Goal: Check status: Check status

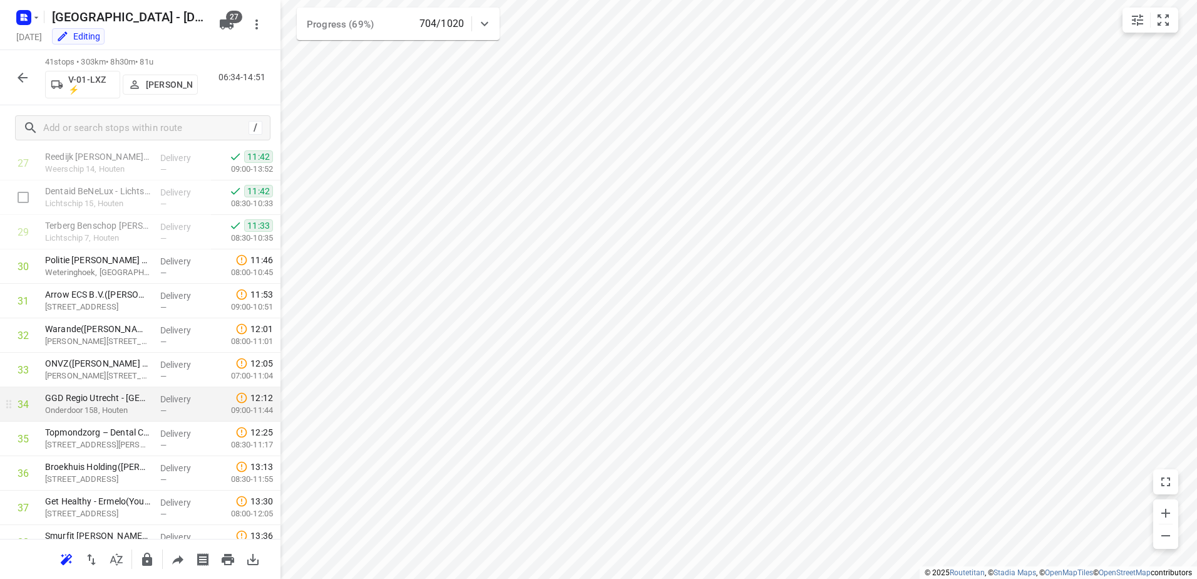
scroll to position [933, 0]
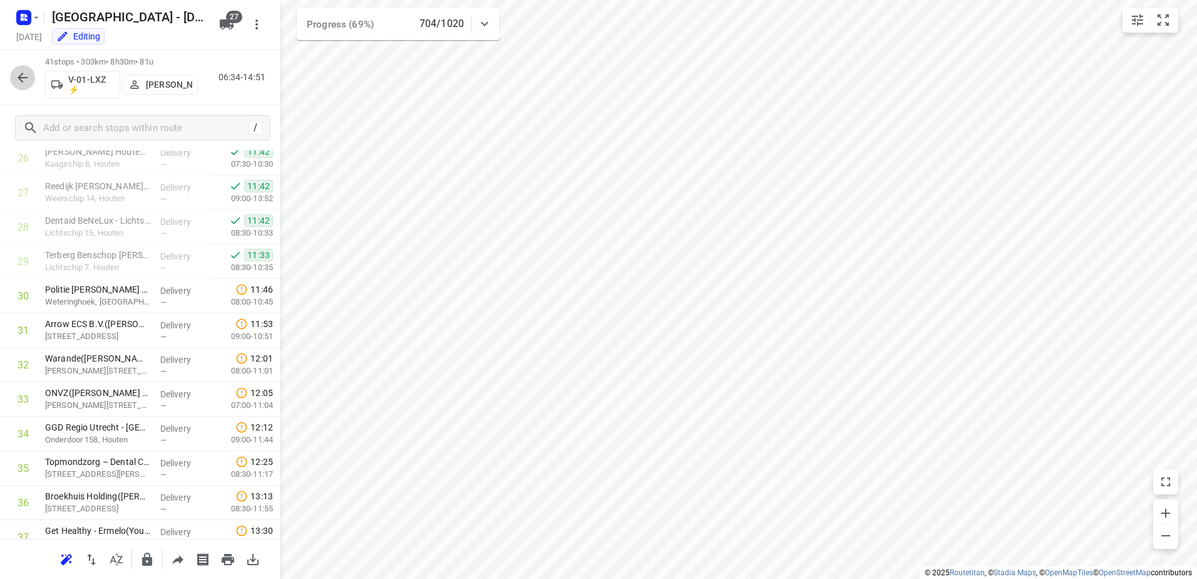
click at [28, 79] on icon "button" at bounding box center [22, 77] width 15 height 15
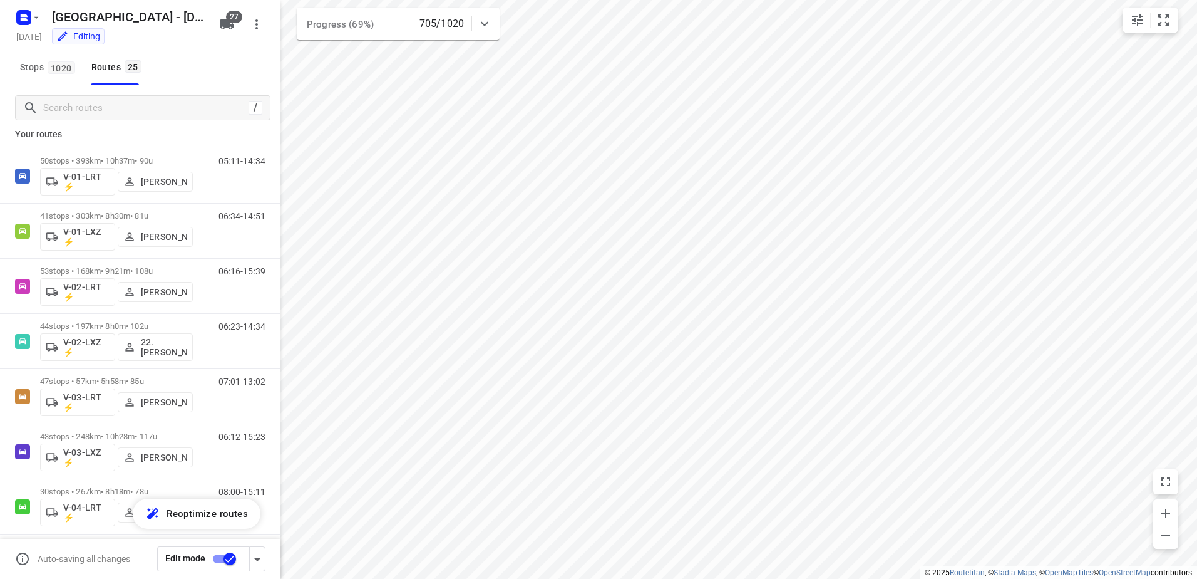
scroll to position [0, 0]
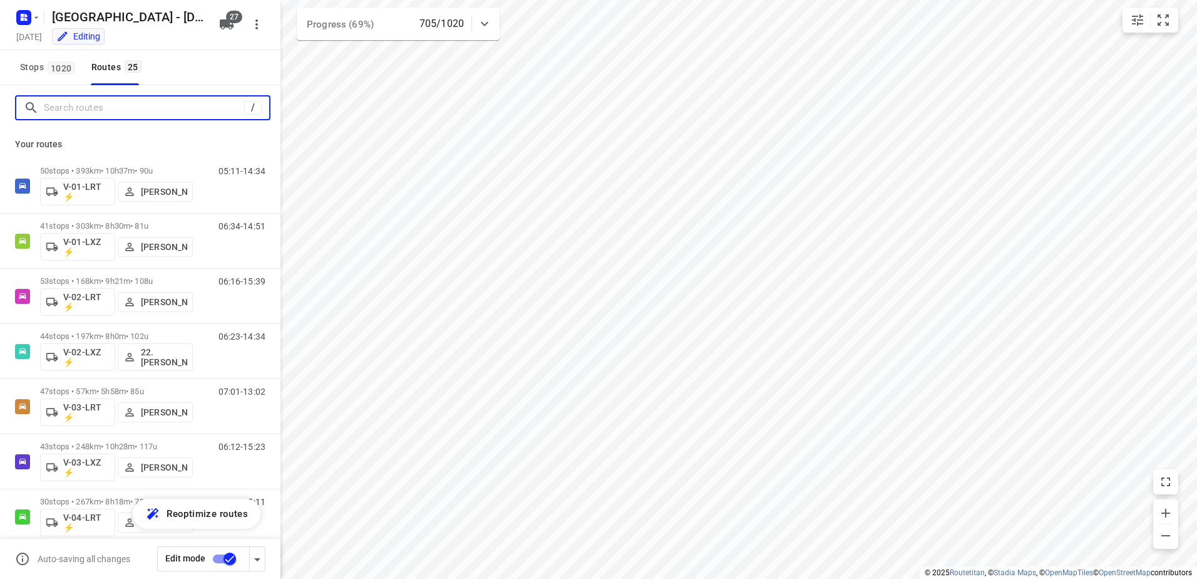
click at [116, 100] on input "Search routes" at bounding box center [144, 107] width 200 height 19
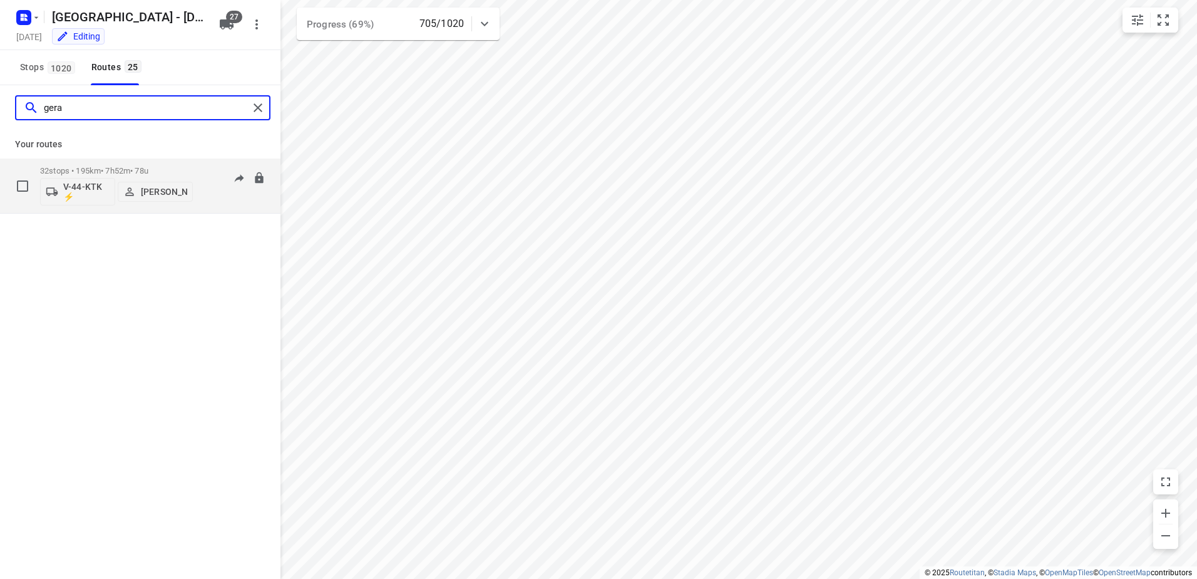
type input "gera"
click at [117, 163] on div "32 stops • 195km • 7h52m • 78u V-44-KTK ⚡ [PERSON_NAME] van de Vreugde" at bounding box center [116, 186] width 153 height 52
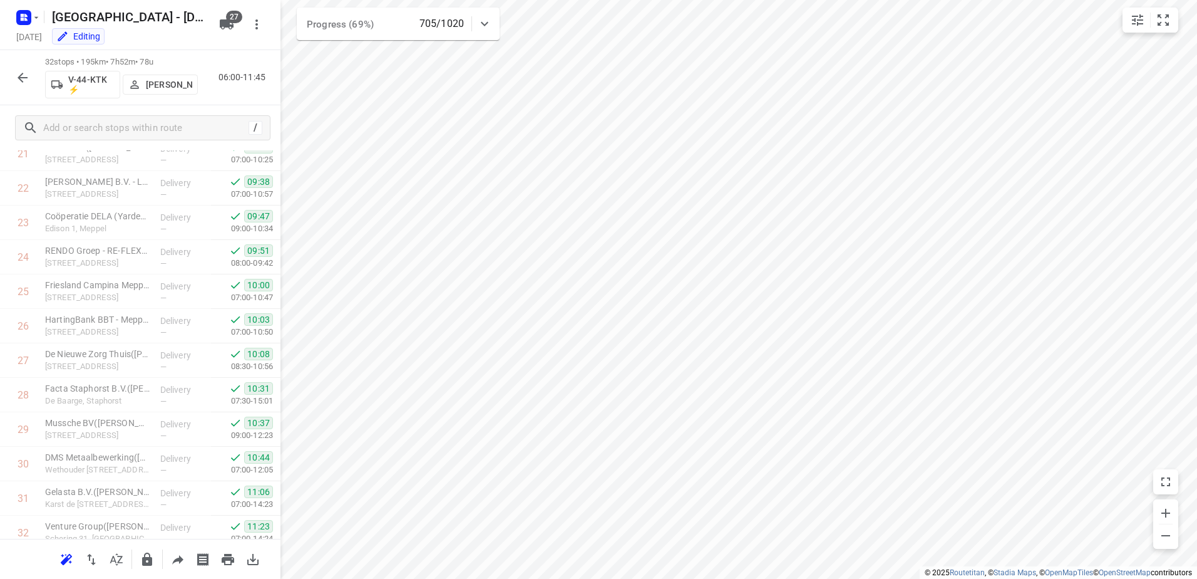
scroll to position [556, 0]
click at [96, 315] on div "Delpharm Meppel B.V.([PERSON_NAME]) [STREET_ADDRESS]" at bounding box center [97, 328] width 115 height 34
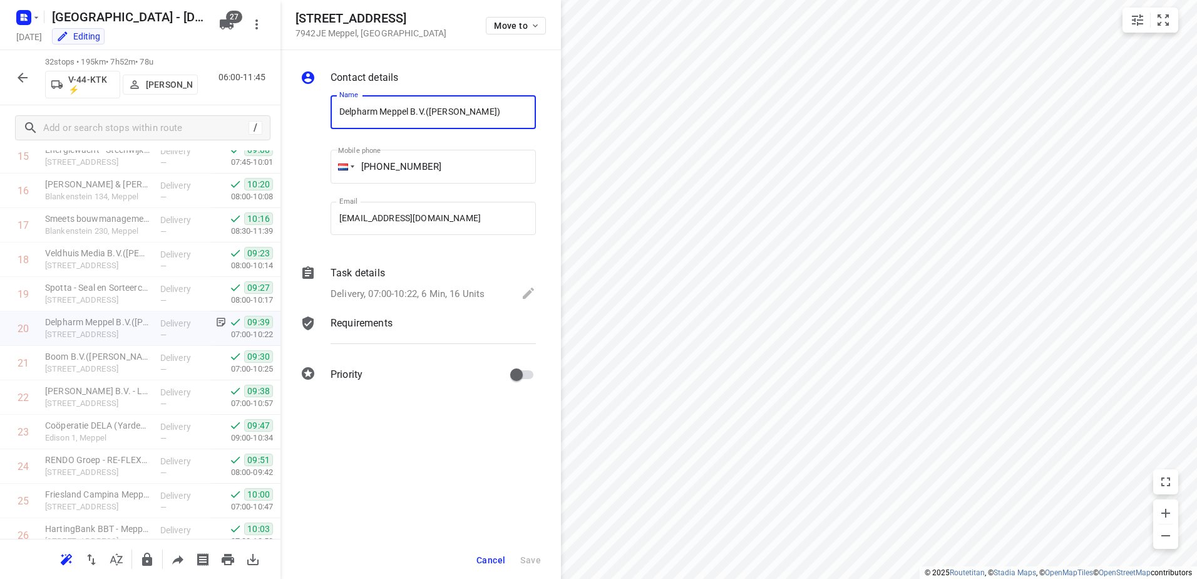
click at [360, 271] on p "Task details" at bounding box center [358, 272] width 54 height 15
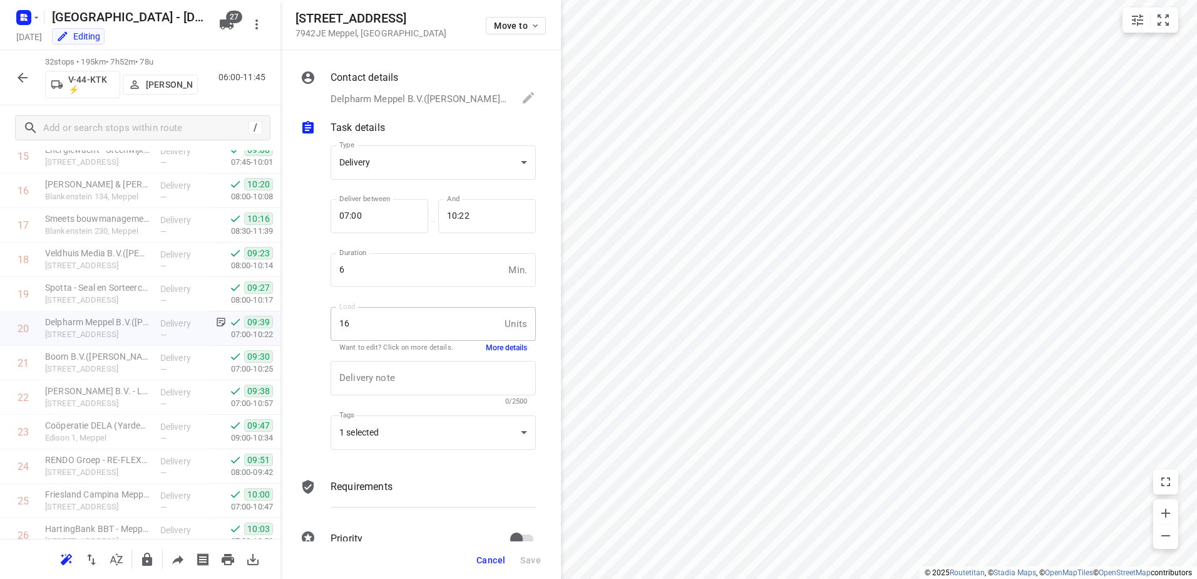
click at [501, 346] on button "More details" at bounding box center [506, 348] width 41 height 11
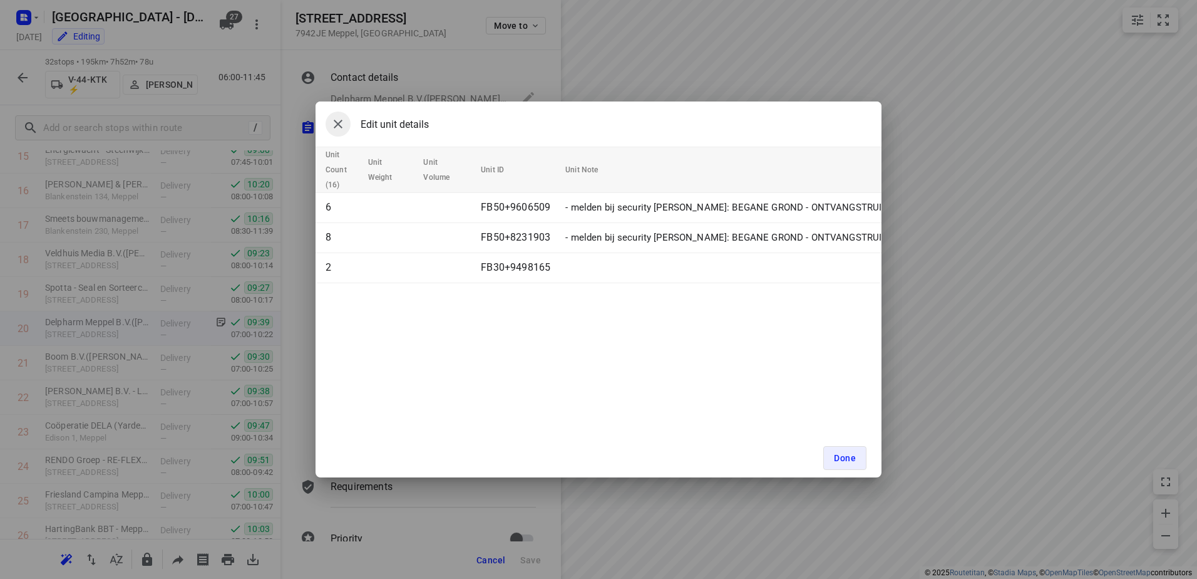
click at [338, 126] on icon "button" at bounding box center [338, 123] width 15 height 15
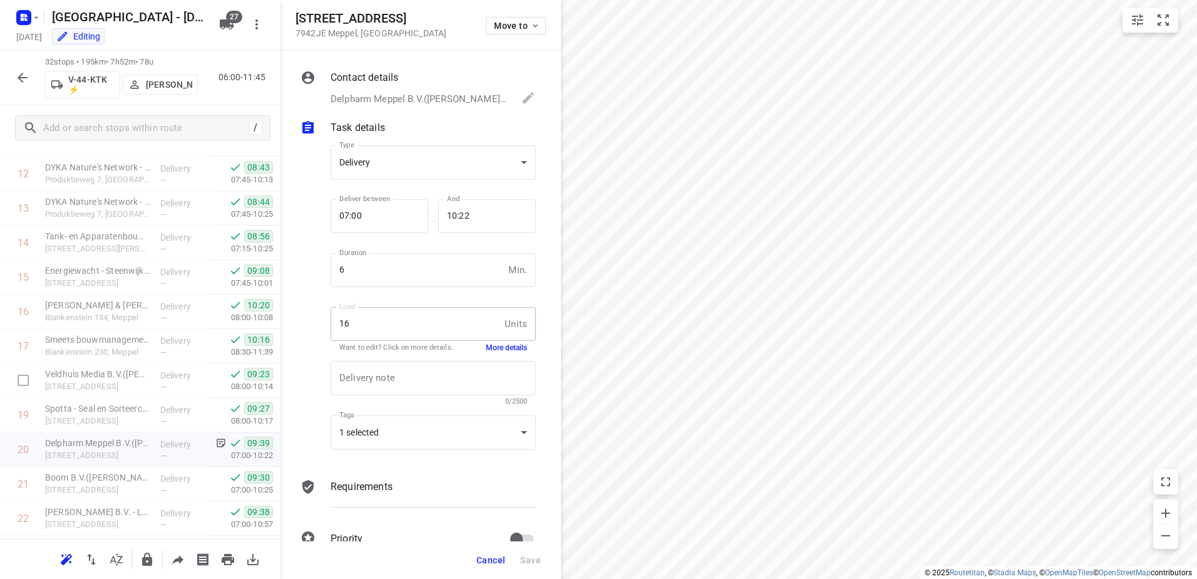
scroll to position [310, 0]
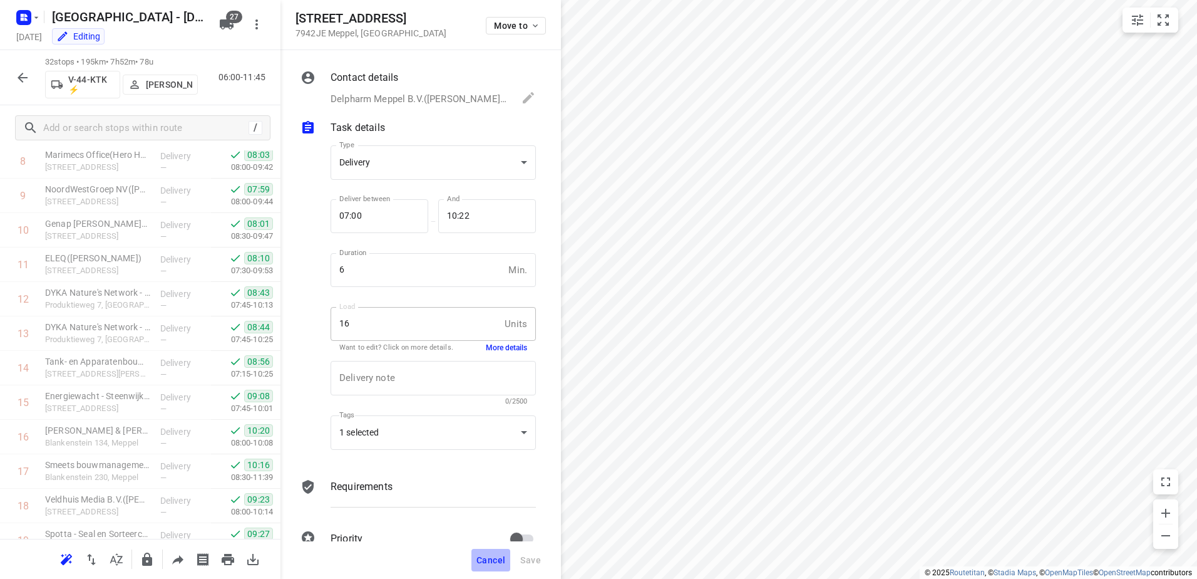
click at [500, 559] on span "Cancel" at bounding box center [491, 560] width 29 height 10
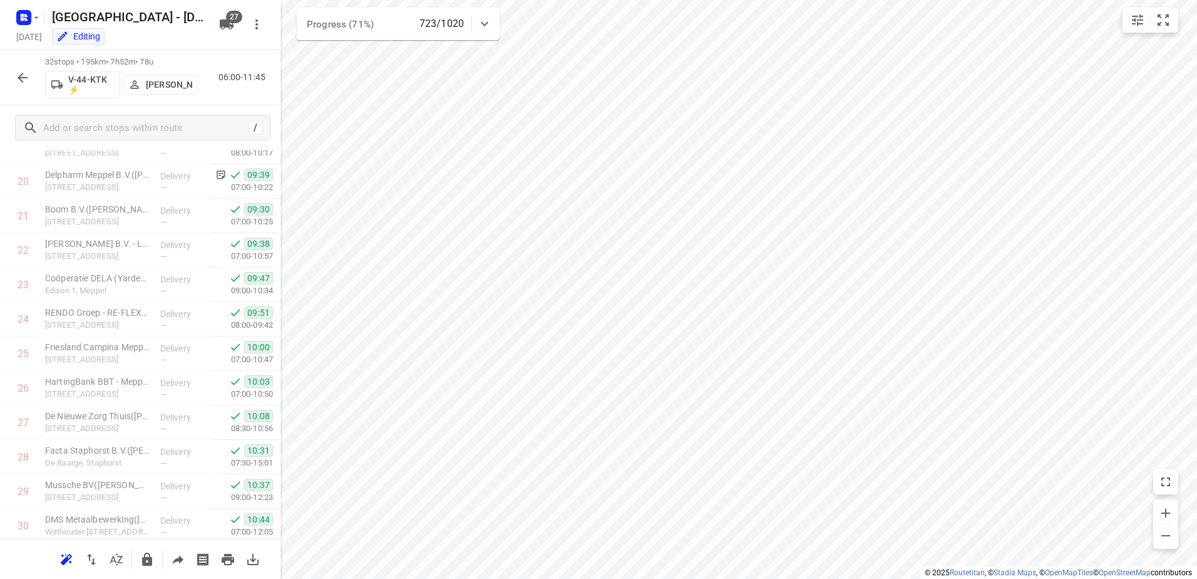
scroll to position [560, 0]
click at [19, 76] on icon "button" at bounding box center [23, 78] width 10 height 10
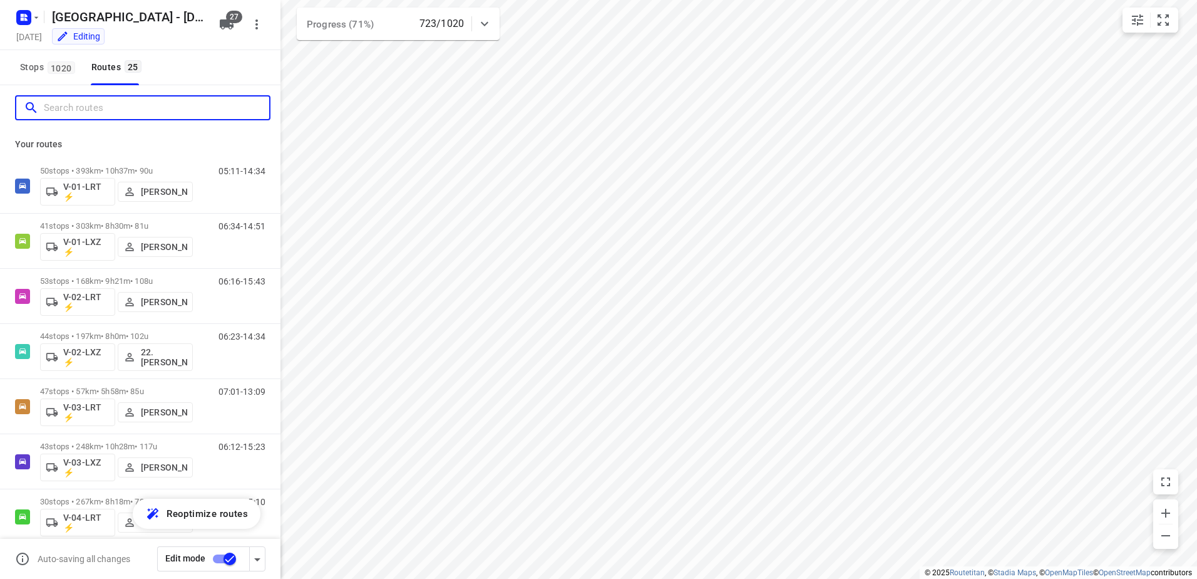
click at [85, 102] on input "Search routes" at bounding box center [156, 107] width 225 height 19
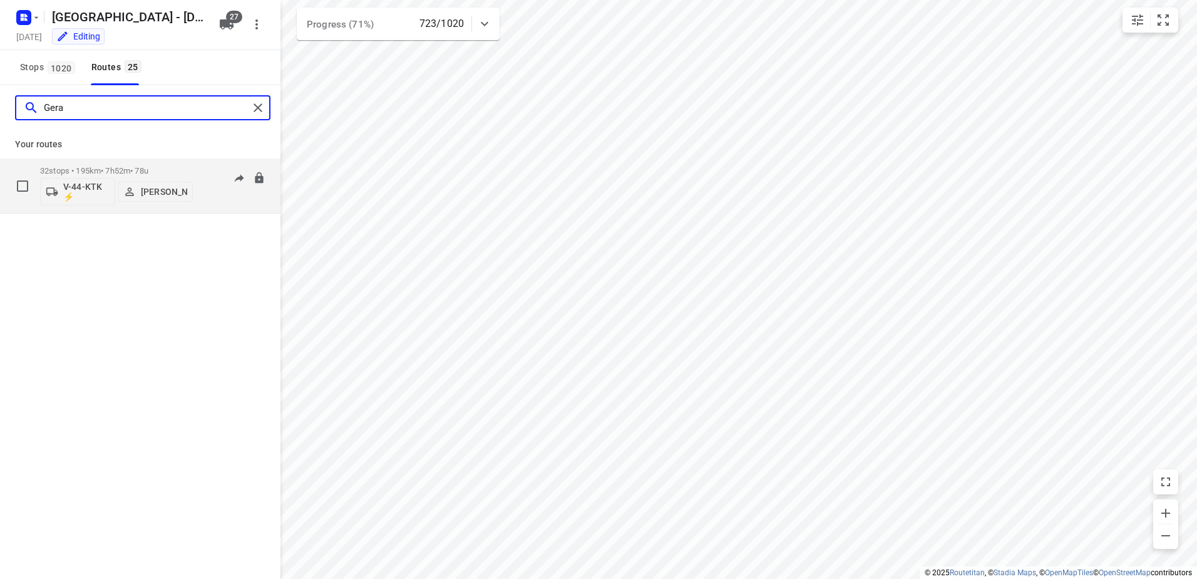
type input "Gera"
click at [131, 168] on p "32 stops • 195km • 7h52m • 78u" at bounding box center [116, 170] width 153 height 9
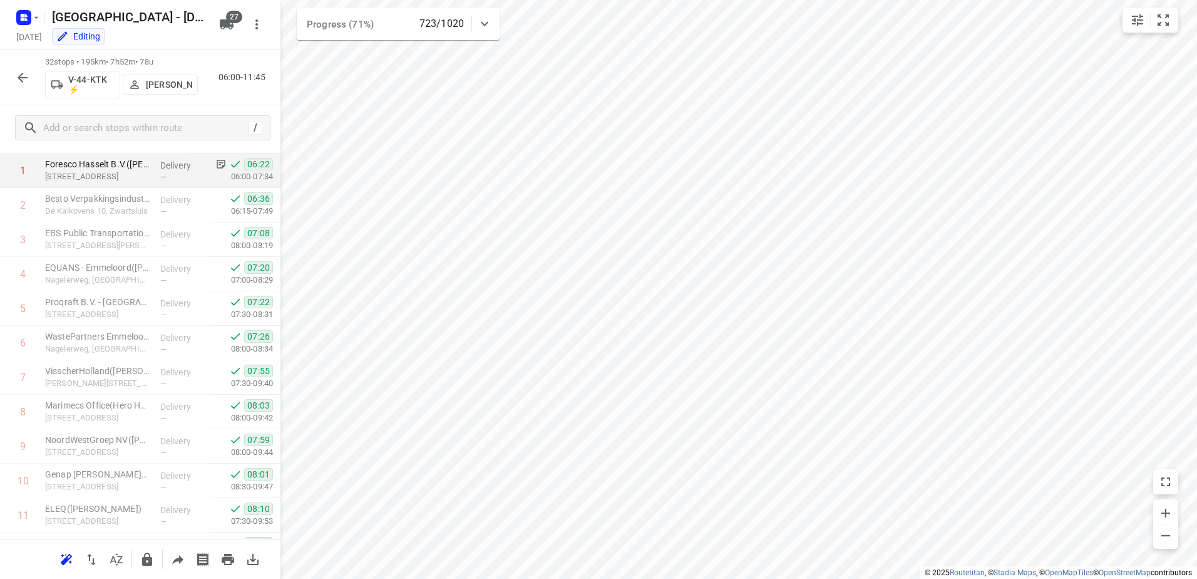
scroll to position [0, 0]
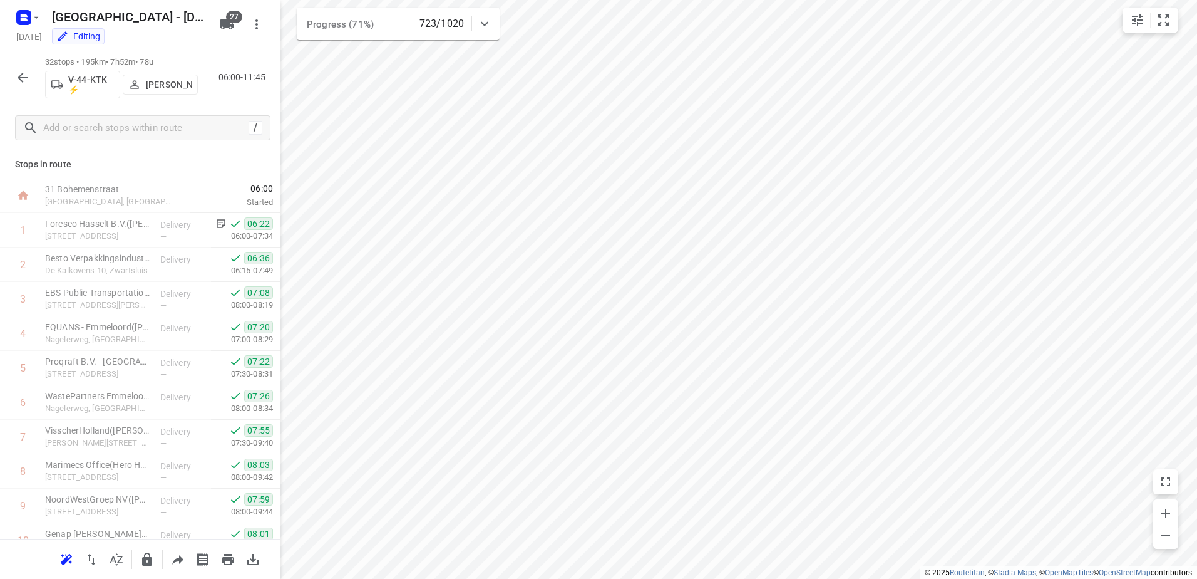
click at [21, 74] on icon "button" at bounding box center [22, 77] width 15 height 15
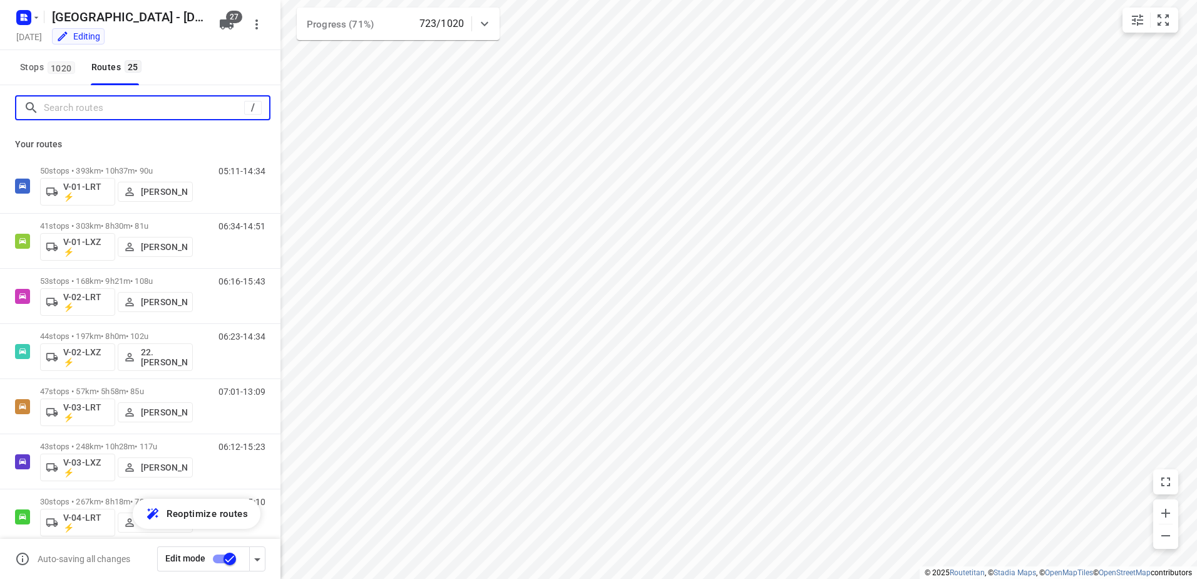
click at [139, 108] on input "Search routes" at bounding box center [144, 107] width 200 height 19
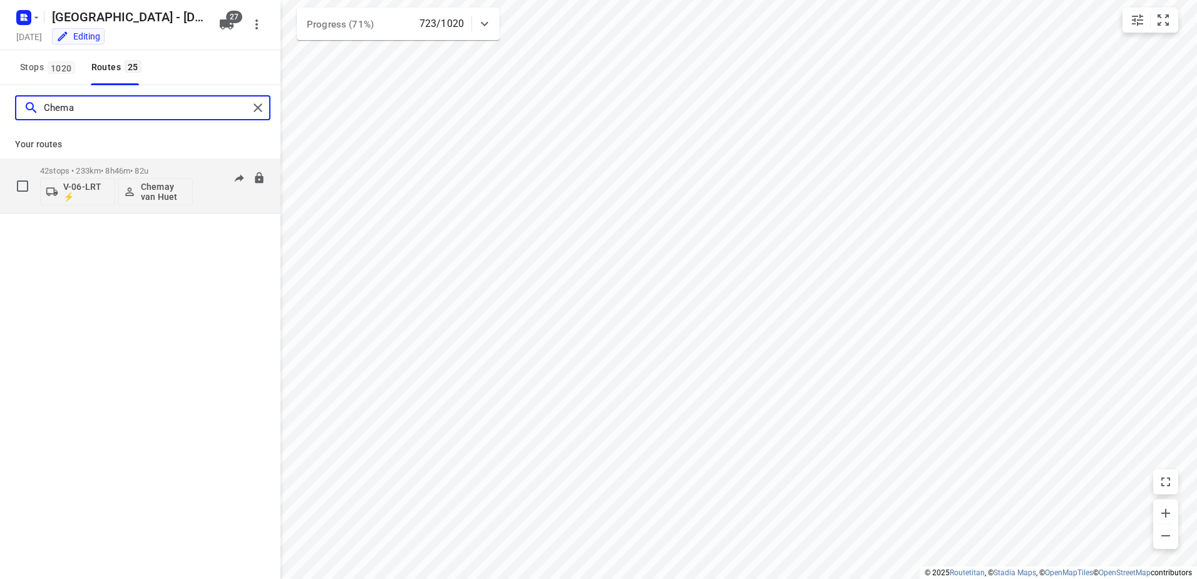
type input "Chema"
click at [129, 160] on div "42 stops • 233km • 8h46m • 82u V-06-LRT ⚡ Chemay van Huet" at bounding box center [116, 186] width 153 height 52
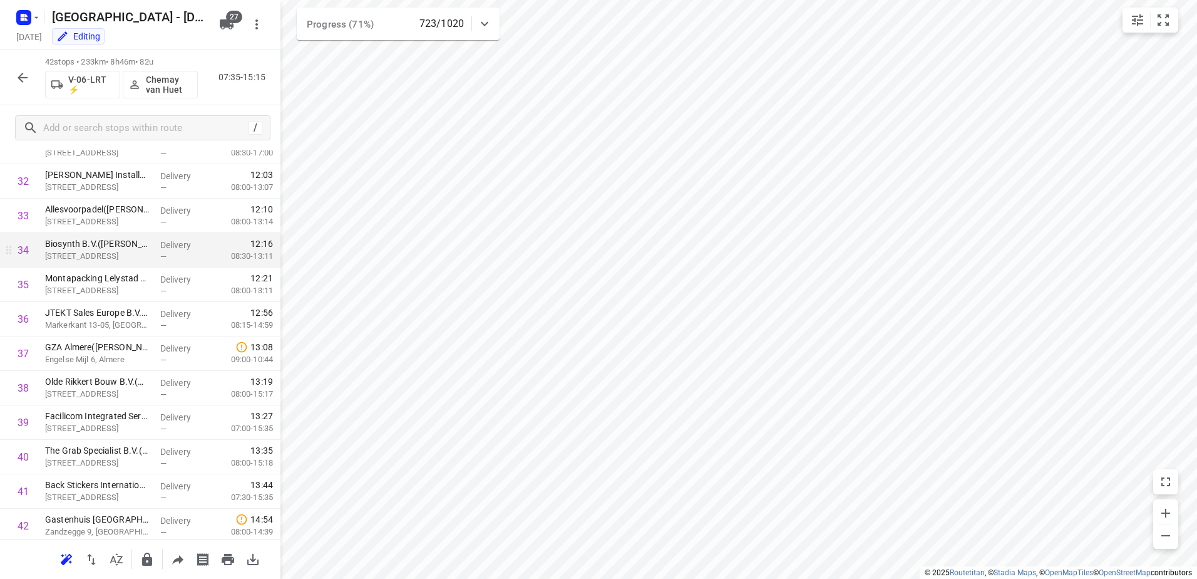
scroll to position [1155, 0]
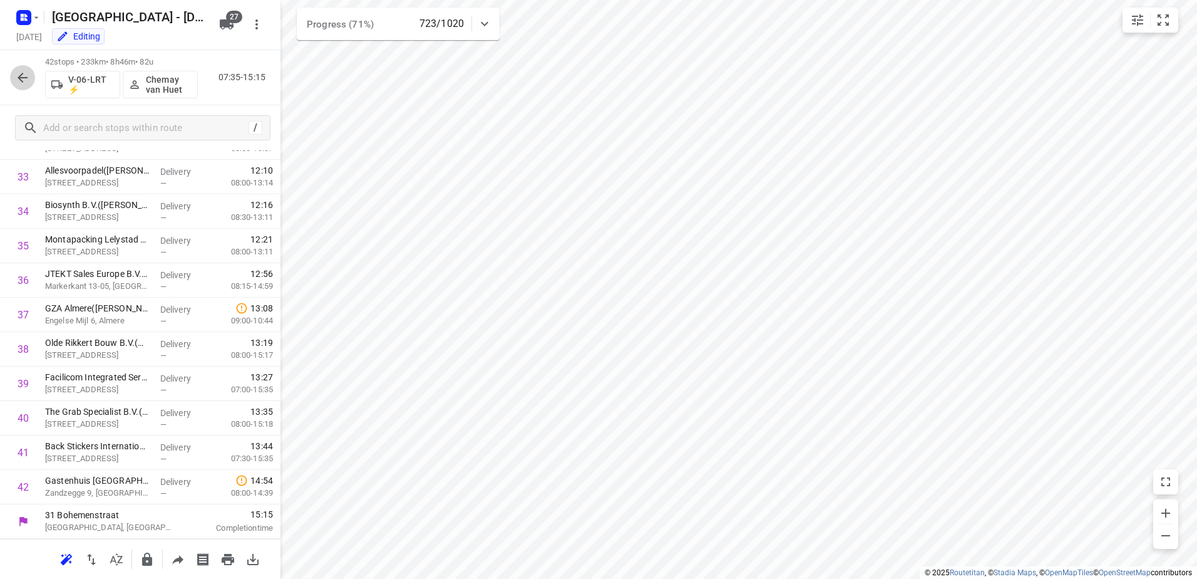
click at [24, 73] on icon "button" at bounding box center [22, 77] width 15 height 15
